Goal: Task Accomplishment & Management: Manage account settings

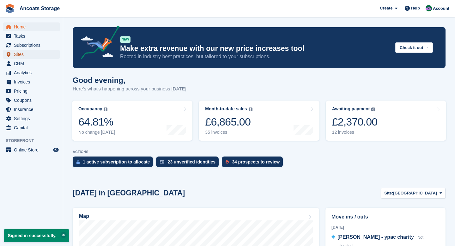
click at [19, 52] on span "Sites" at bounding box center [33, 54] width 38 height 9
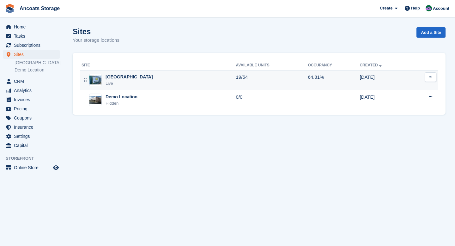
click at [131, 81] on div "Manchester Live" at bounding box center [158, 80] width 154 height 13
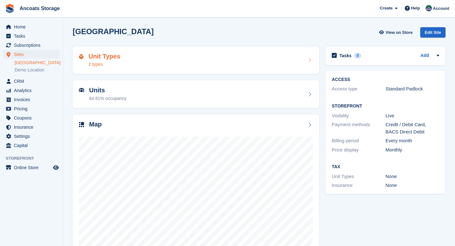
click at [179, 57] on div "Unit Types 2 types" at bounding box center [196, 60] width 234 height 15
